Goal: Transaction & Acquisition: Purchase product/service

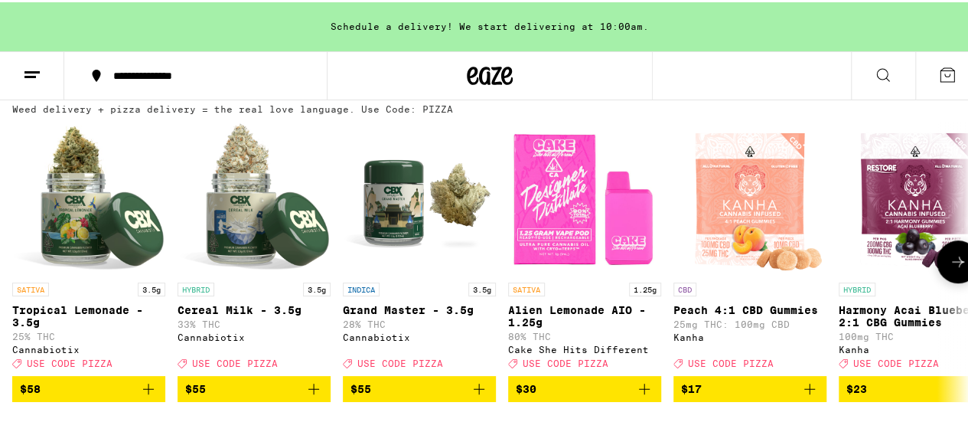
scroll to position [83, 0]
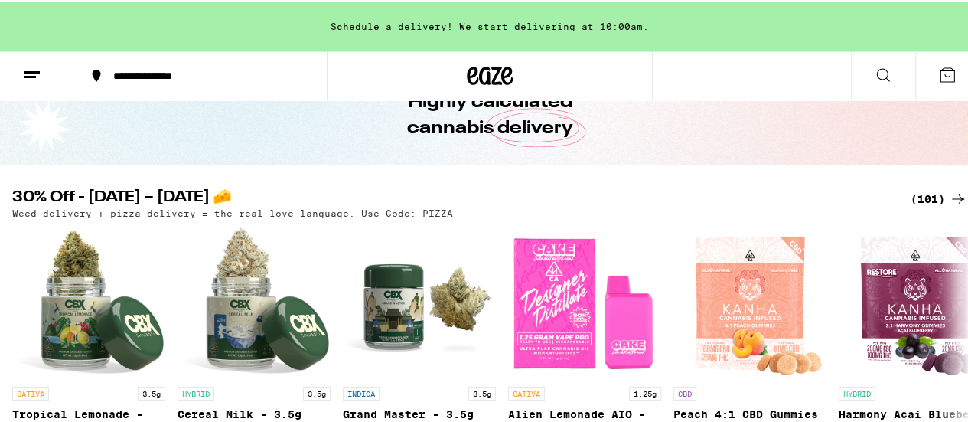
click at [917, 197] on div "(101)" at bounding box center [939, 197] width 57 height 18
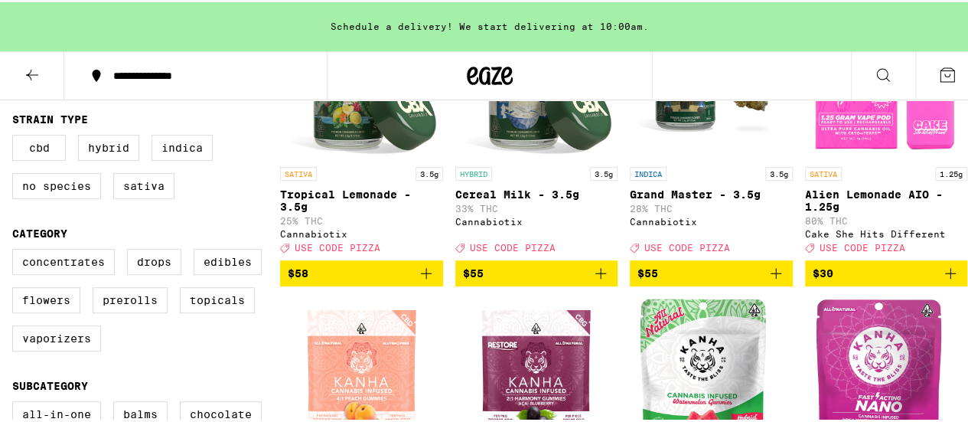
scroll to position [267, 0]
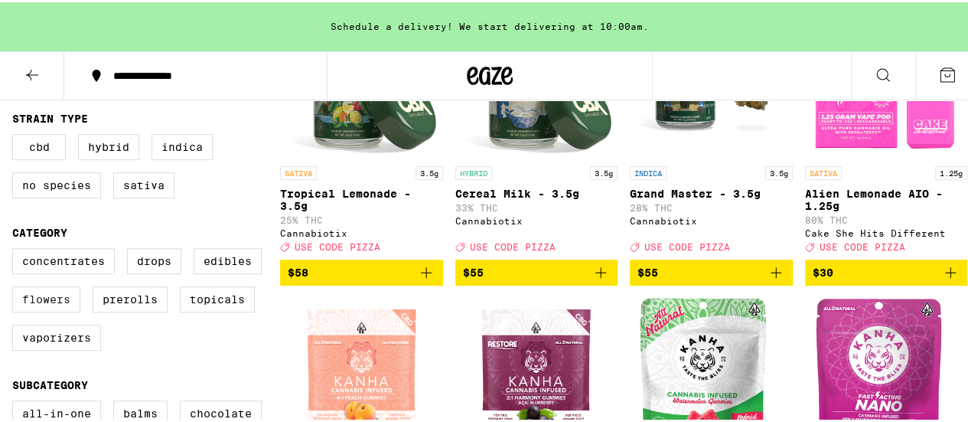
click at [26, 310] on label "Flowers" at bounding box center [46, 297] width 68 height 26
click at [16, 249] on input "Flowers" at bounding box center [15, 248] width 1 height 1
checkbox input "true"
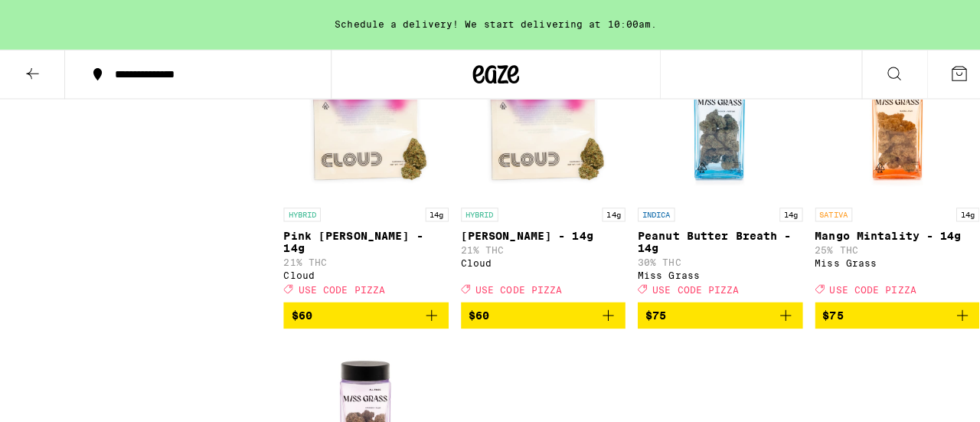
scroll to position [1956, 0]
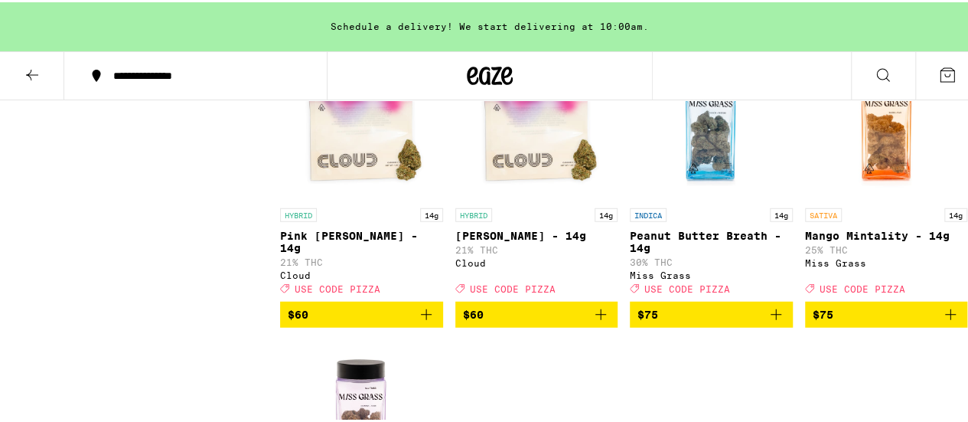
click at [695, 198] on img "Open page for Peanut Butter Breath - 14g from Miss Grass" at bounding box center [711, 121] width 153 height 153
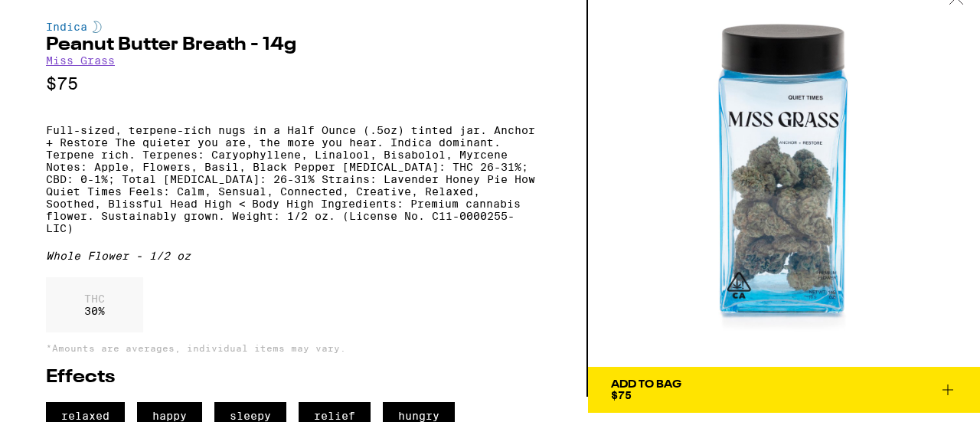
scroll to position [24, 0]
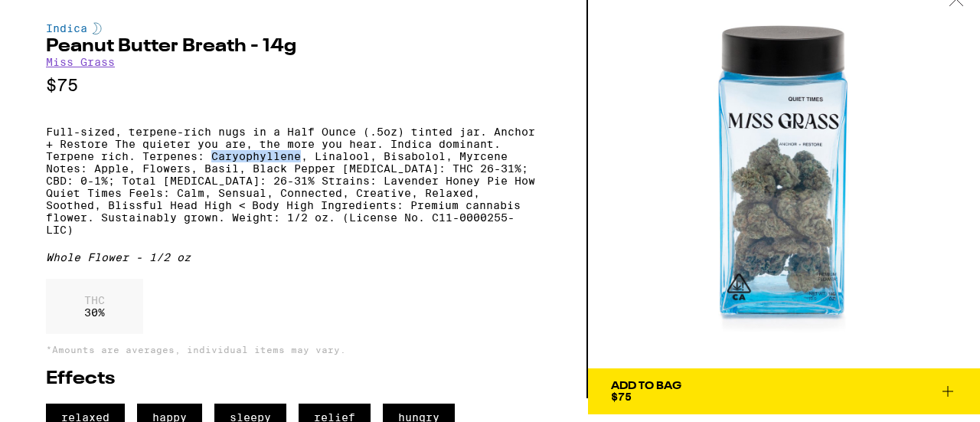
drag, startPoint x: 300, startPoint y: 168, endPoint x: 213, endPoint y: 168, distance: 87.3
click at [213, 168] on p "Full-sized, terpene-rich nugs in a Half Ounce (.5oz) tinted jar. Anchor + Resto…" at bounding box center [293, 181] width 494 height 110
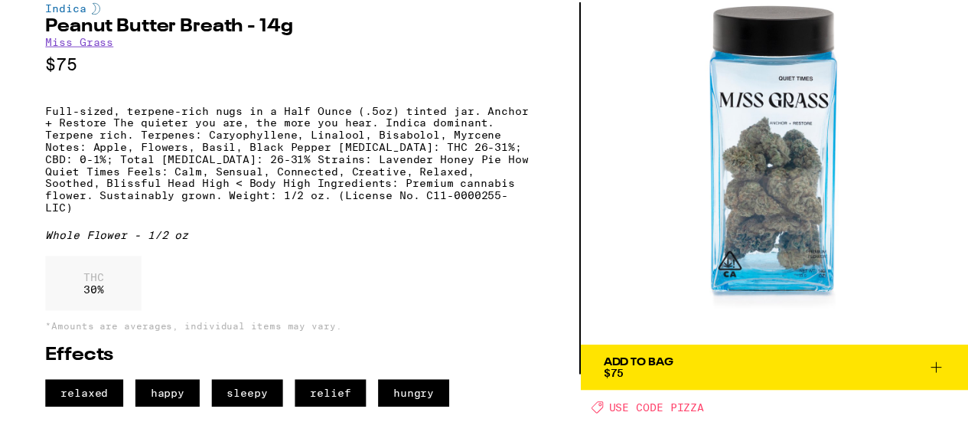
scroll to position [47, 0]
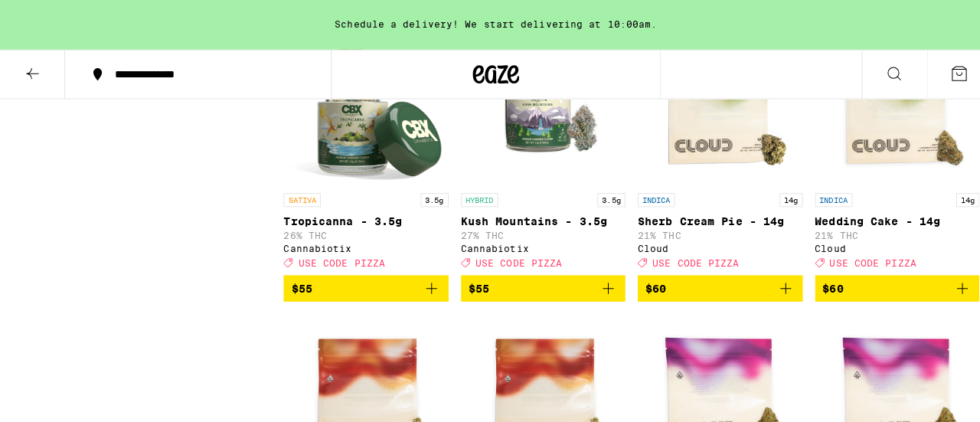
scroll to position [1399, 0]
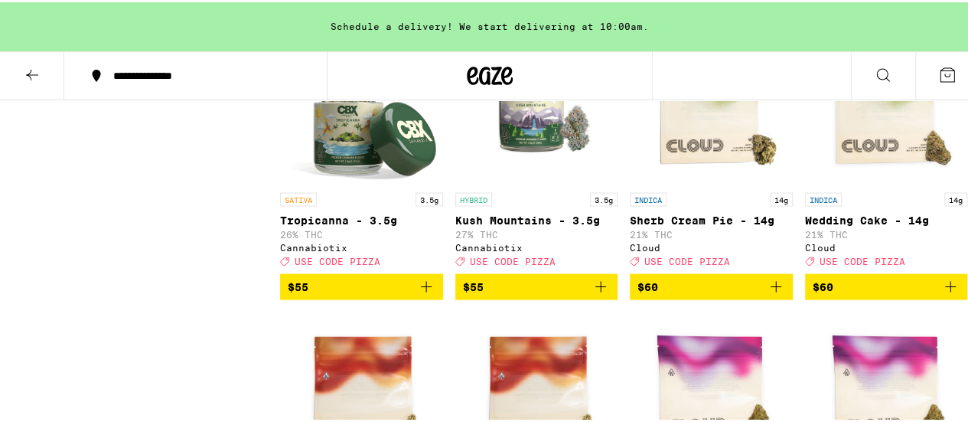
click at [325, 176] on img "Open page for Tropicanna - 3.5g from Cannabiotix" at bounding box center [361, 105] width 153 height 153
